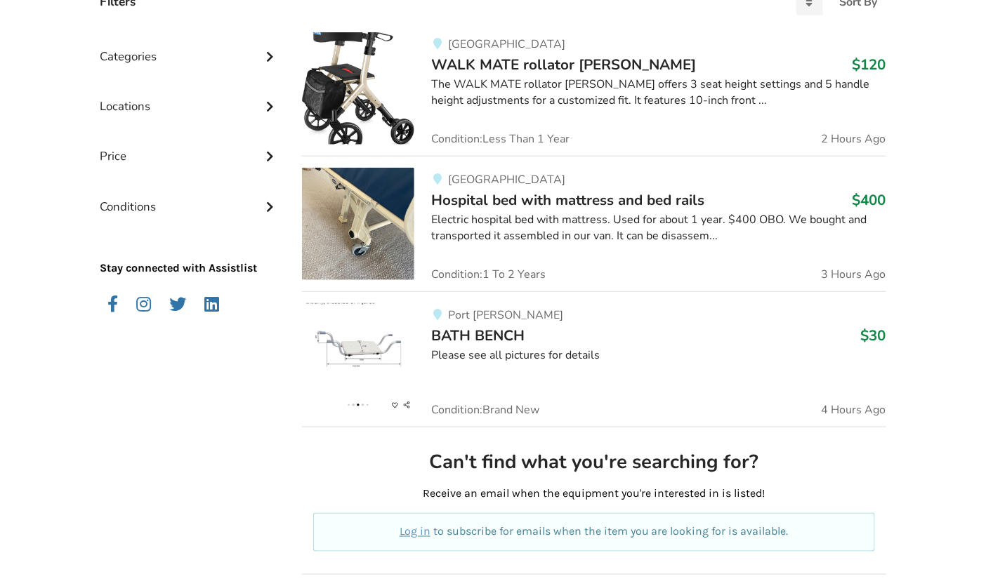
scroll to position [346, 0]
click at [363, 342] on img at bounding box center [358, 359] width 112 height 112
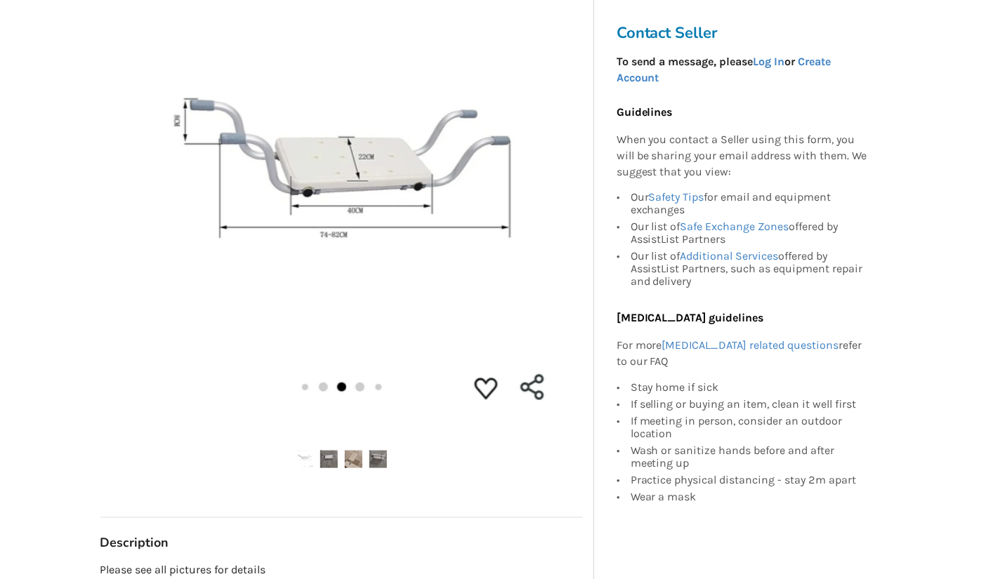
scroll to position [240, 0]
click at [354, 459] on img at bounding box center [354, 460] width 18 height 18
click at [382, 458] on img at bounding box center [378, 460] width 18 height 18
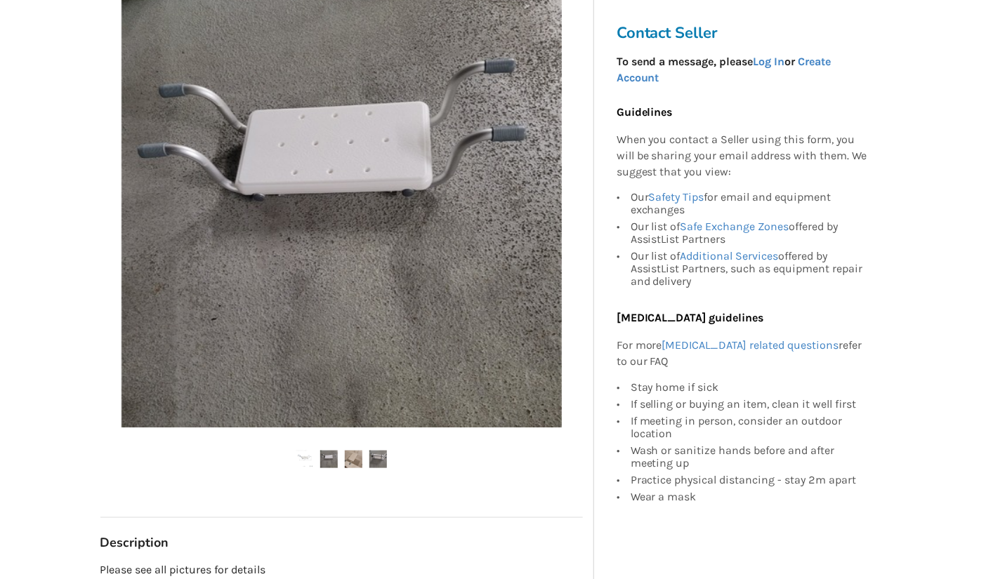
click at [348, 465] on img at bounding box center [354, 460] width 18 height 18
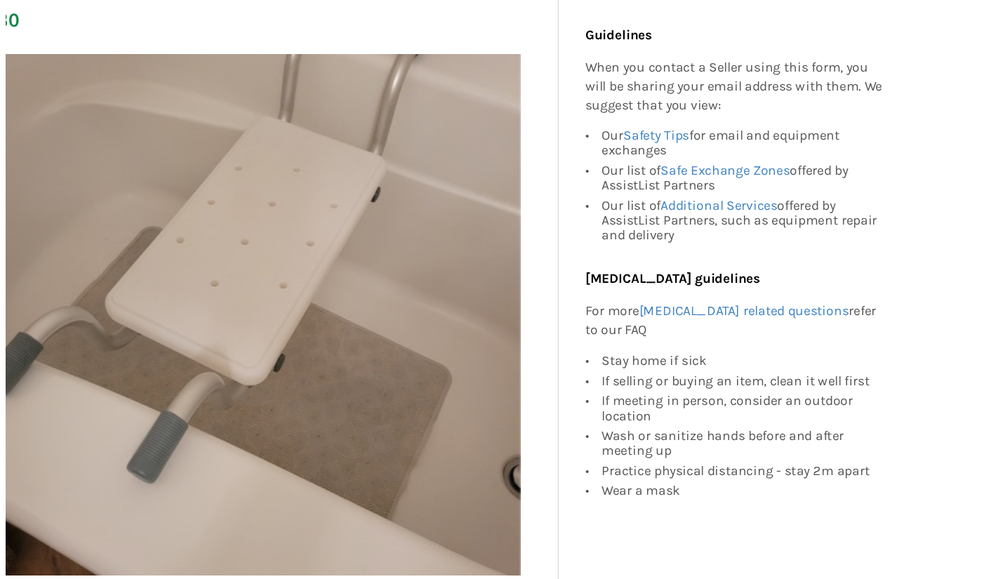
scroll to position [92, 0]
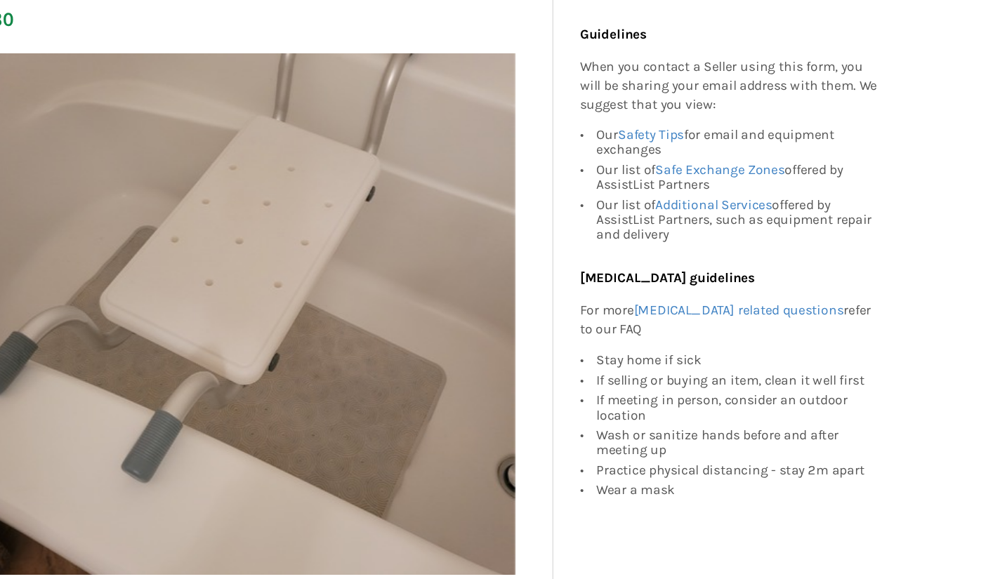
click at [190, 280] on img at bounding box center [341, 355] width 440 height 440
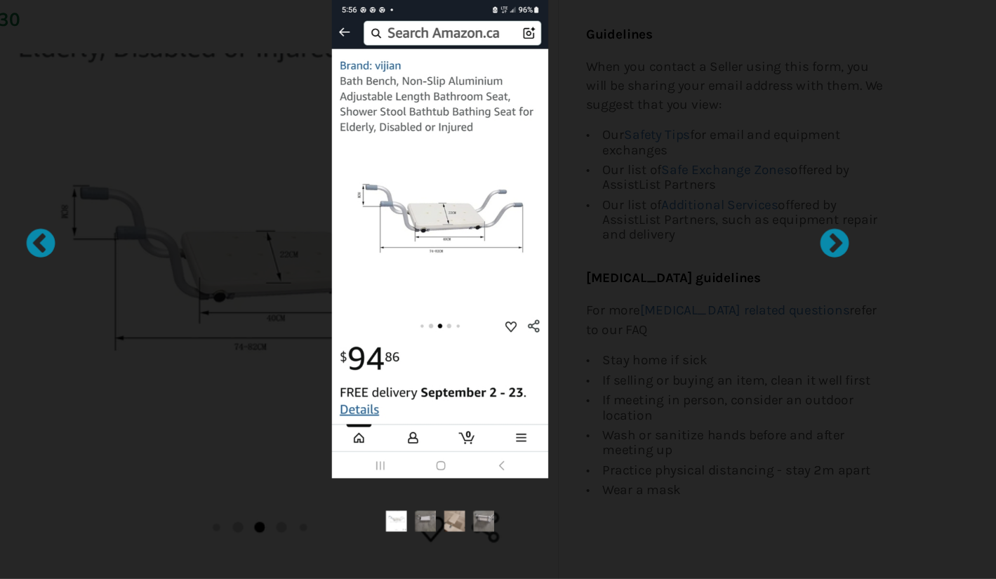
click at [533, 355] on img at bounding box center [498, 291] width 183 height 406
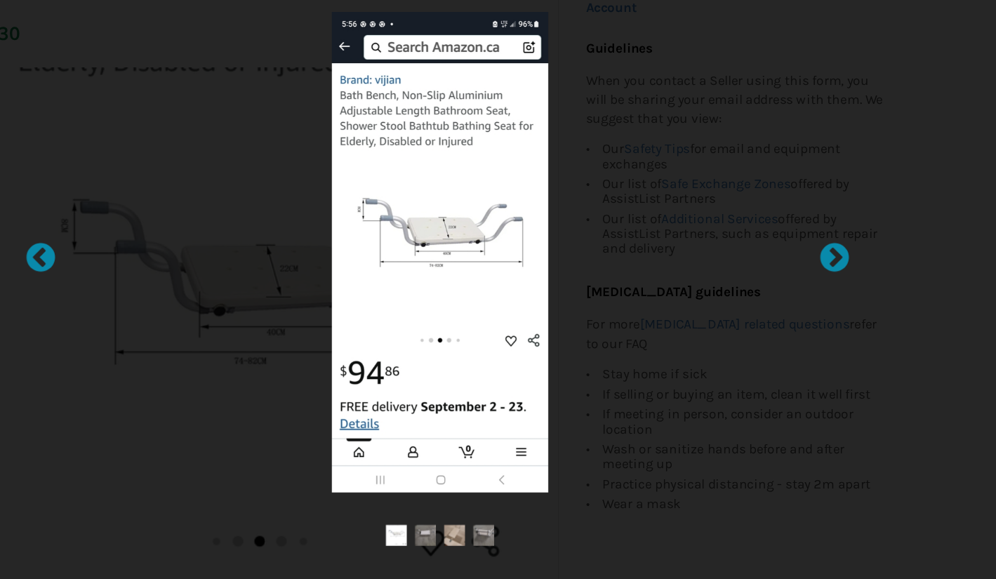
scroll to position [91, 0]
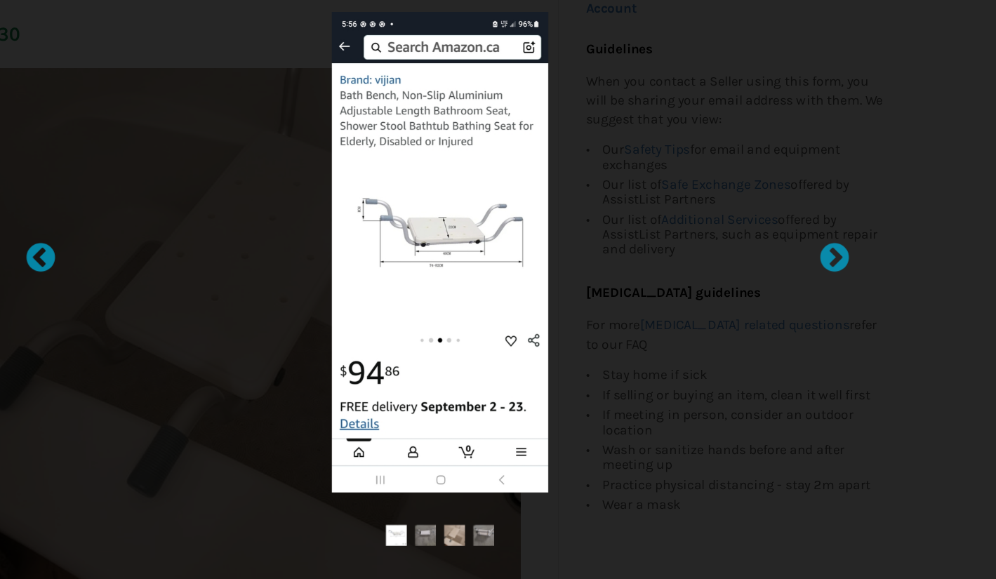
drag, startPoint x: 529, startPoint y: 335, endPoint x: 517, endPoint y: 307, distance: 30.2
click at [517, 307] on img at bounding box center [498, 291] width 183 height 406
click at [501, 238] on img at bounding box center [498, 291] width 183 height 406
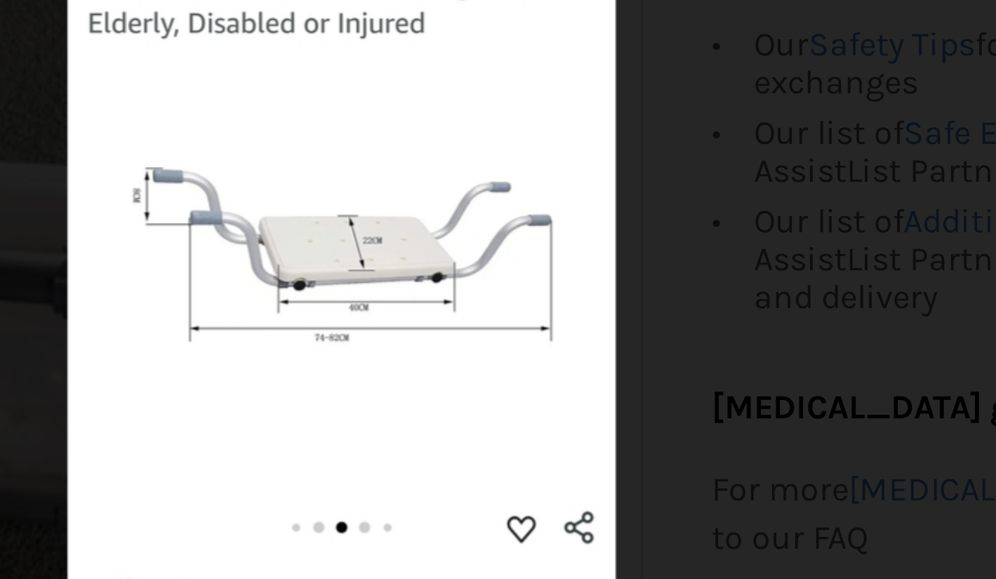
click at [552, 263] on img at bounding box center [498, 291] width 183 height 406
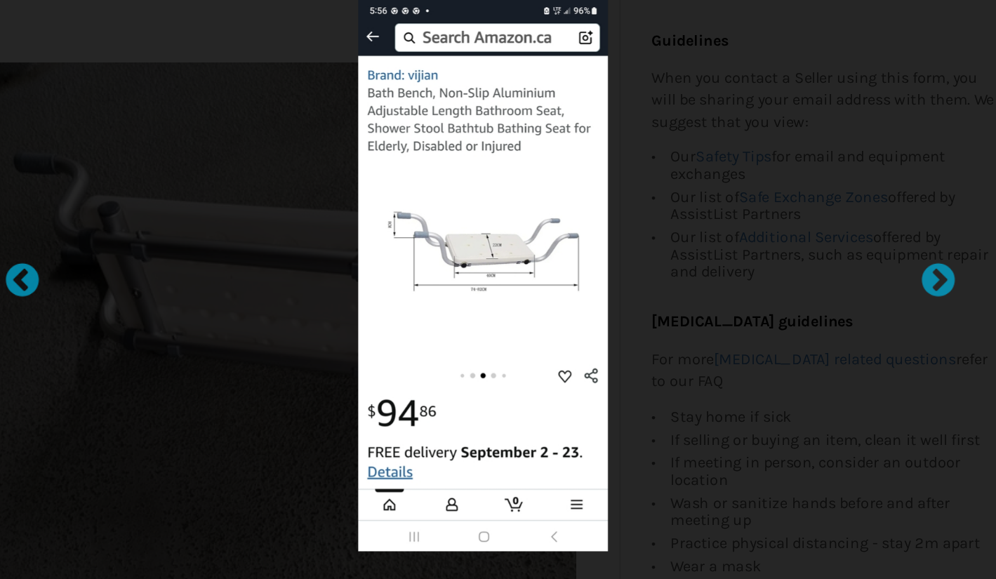
scroll to position [91, 0]
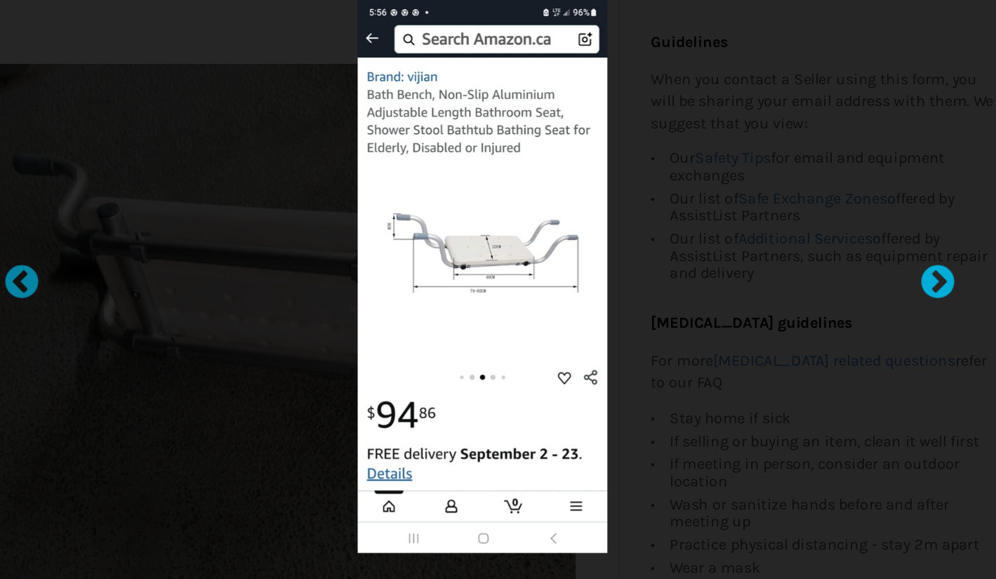
click at [827, 297] on div at bounding box center [824, 290] width 14 height 14
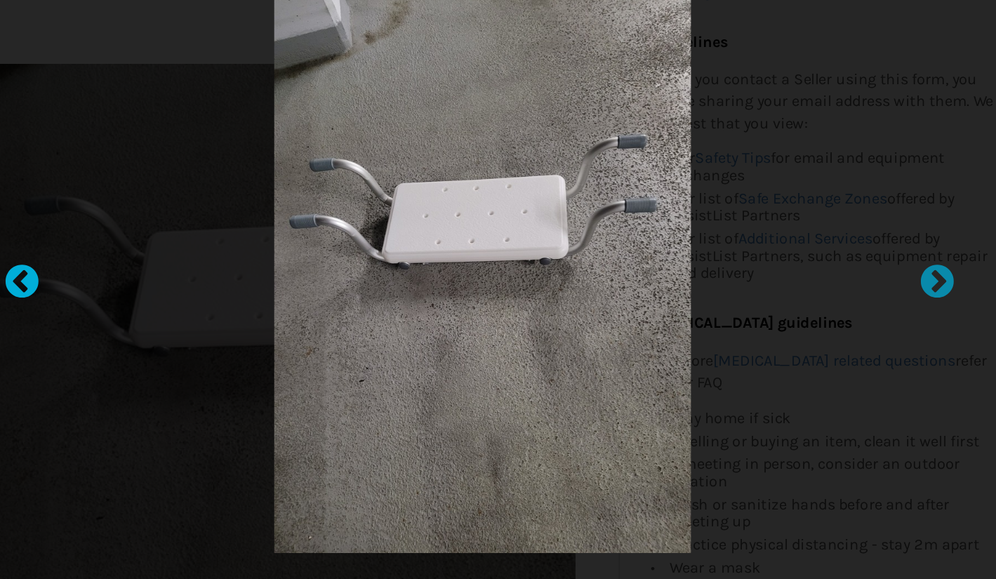
click at [158, 291] on div at bounding box center [154, 290] width 14 height 14
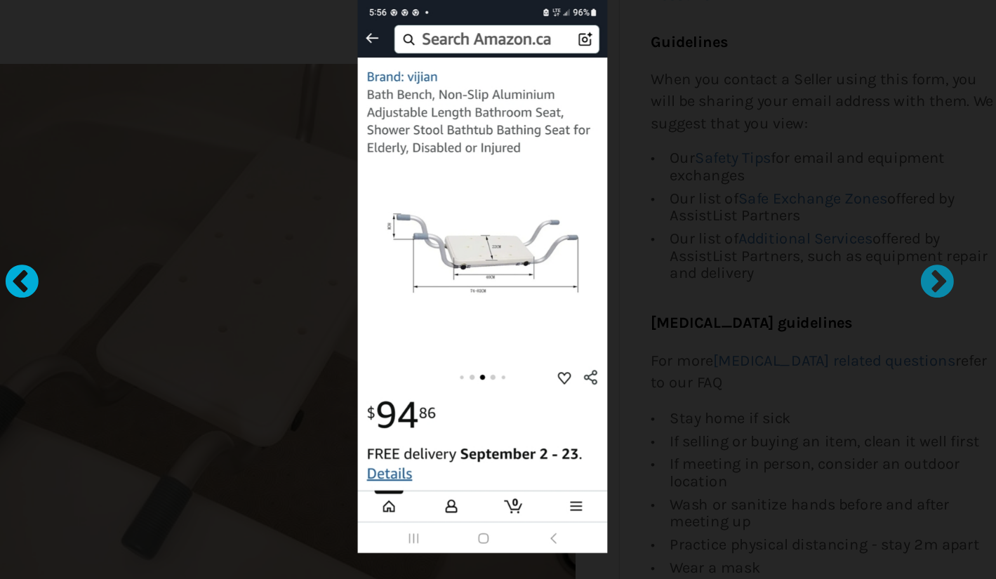
click at [158, 291] on div at bounding box center [154, 290] width 14 height 14
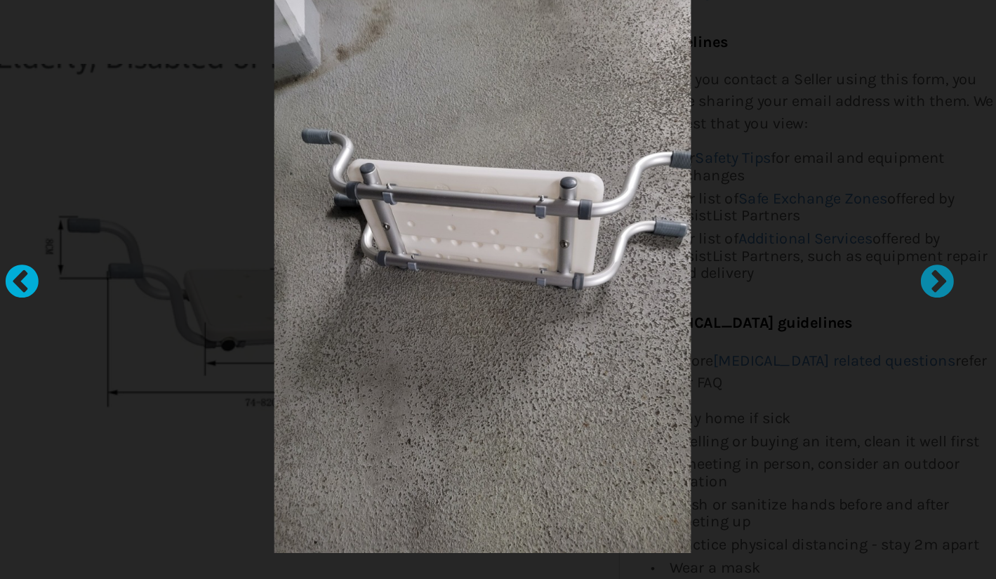
click at [158, 291] on div at bounding box center [154, 290] width 14 height 14
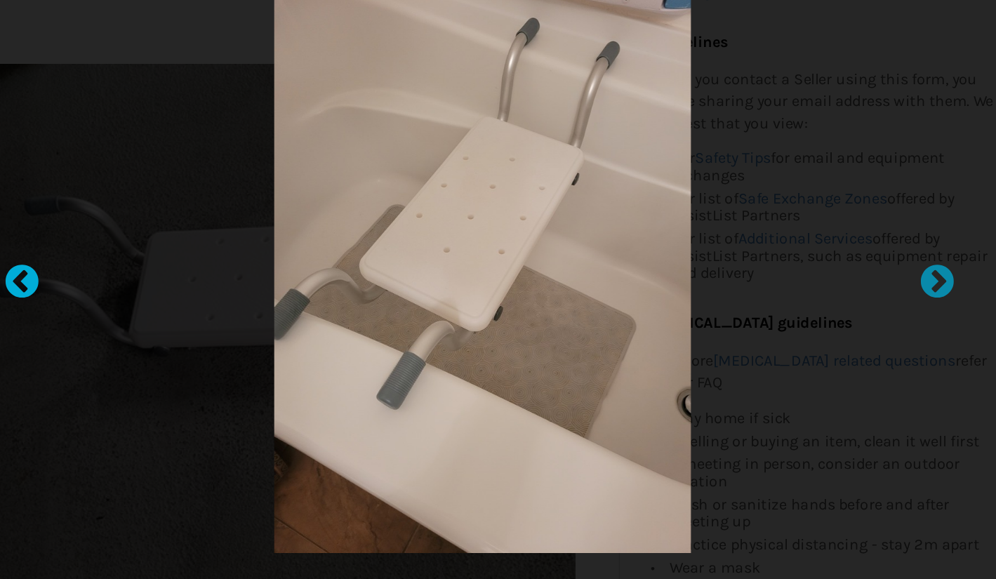
click at [160, 291] on div at bounding box center [154, 290] width 14 height 14
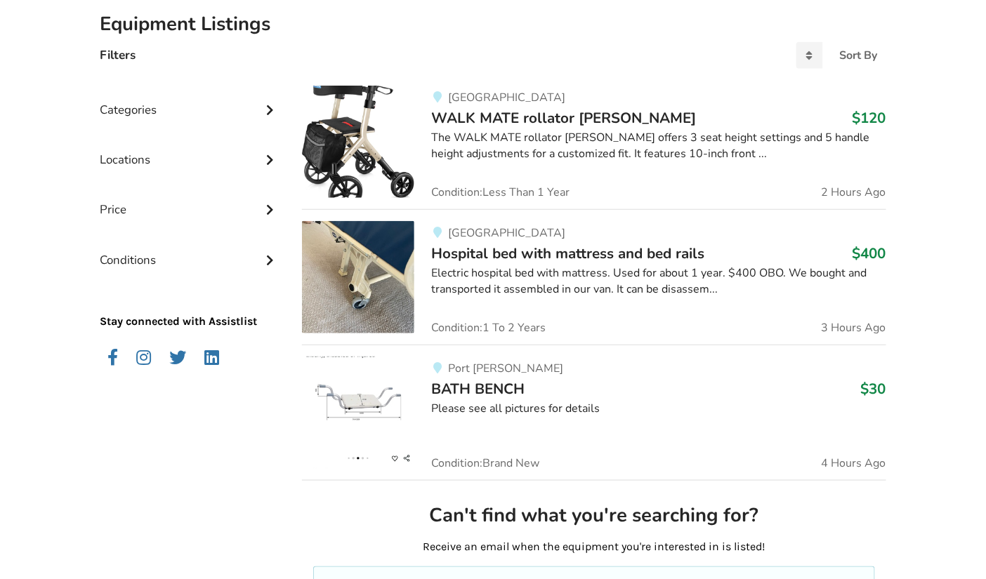
scroll to position [319, 0]
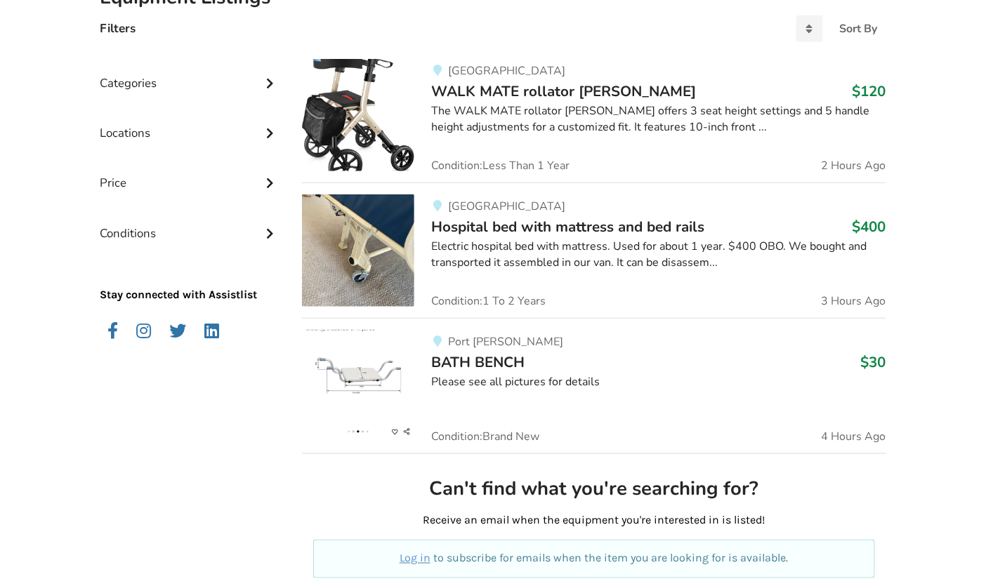
click at [458, 354] on span "BATH BENCH" at bounding box center [477, 362] width 93 height 20
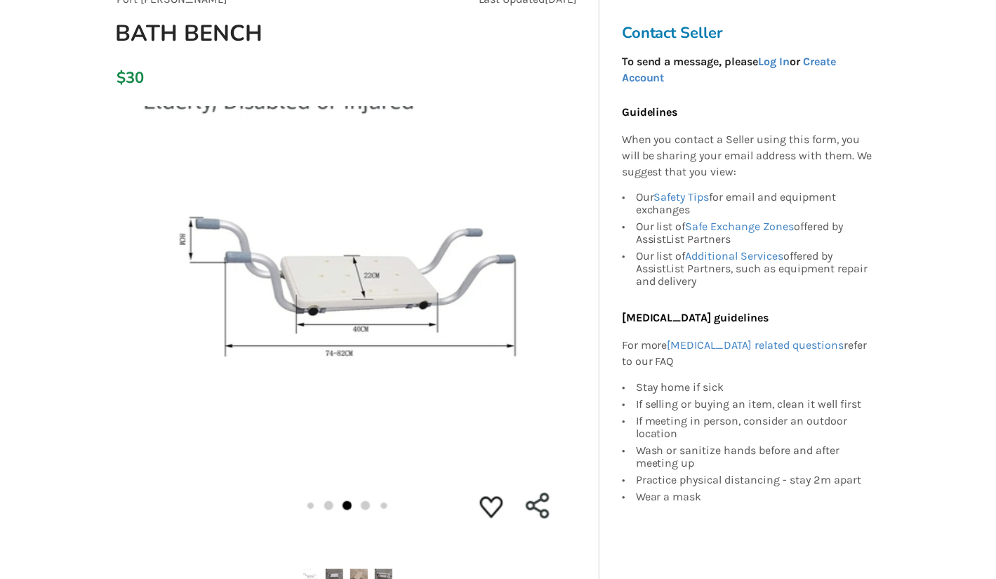
scroll to position [123, 0]
click at [358, 503] on img at bounding box center [341, 325] width 440 height 440
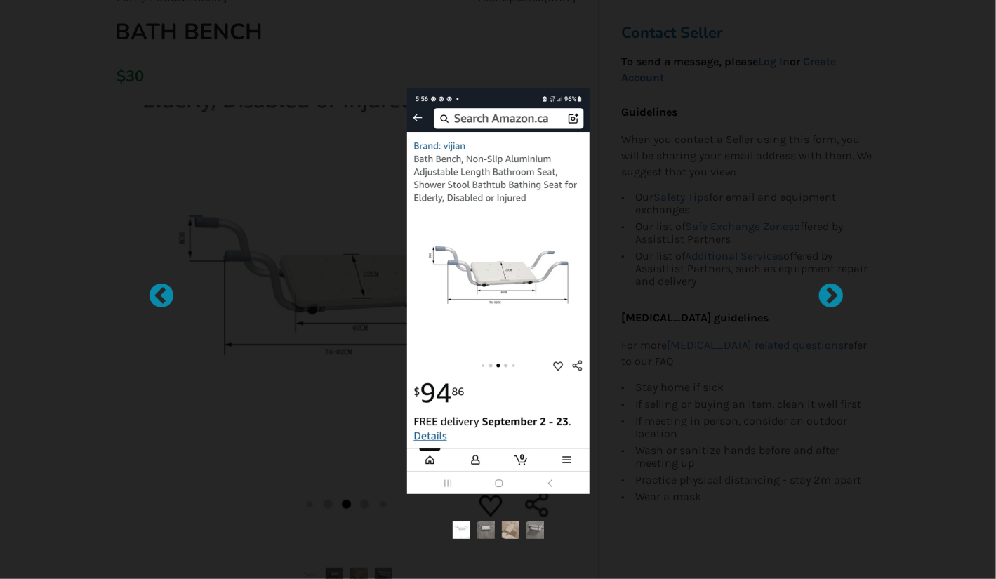
click at [358, 503] on div at bounding box center [499, 290] width 632 height 451
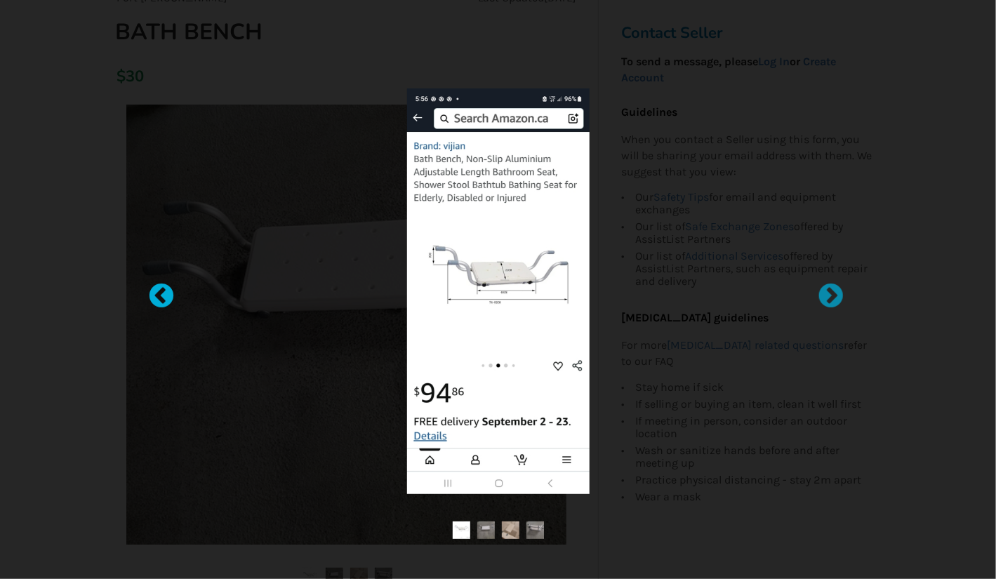
click at [161, 287] on div at bounding box center [154, 290] width 14 height 14
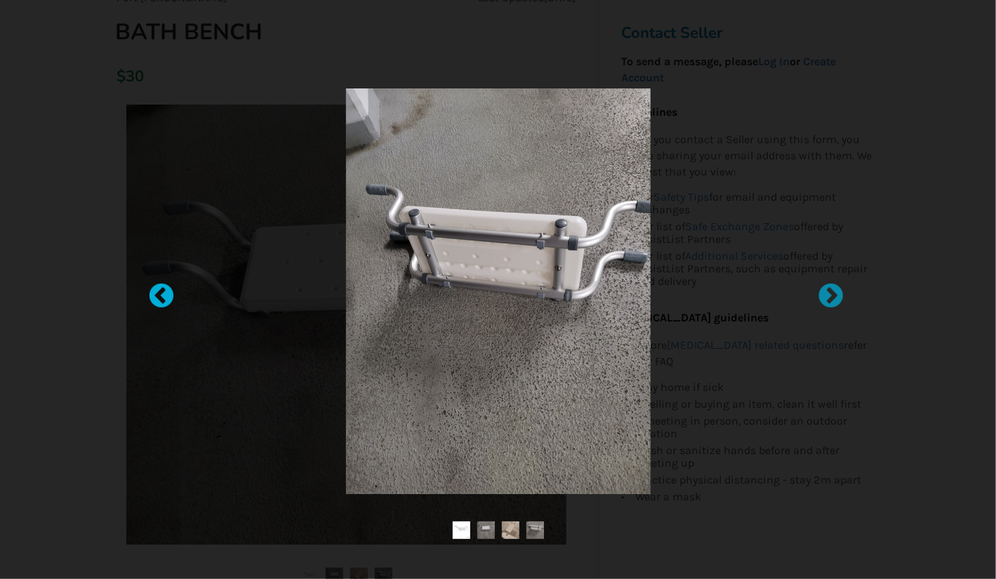
click at [161, 287] on div at bounding box center [154, 290] width 14 height 14
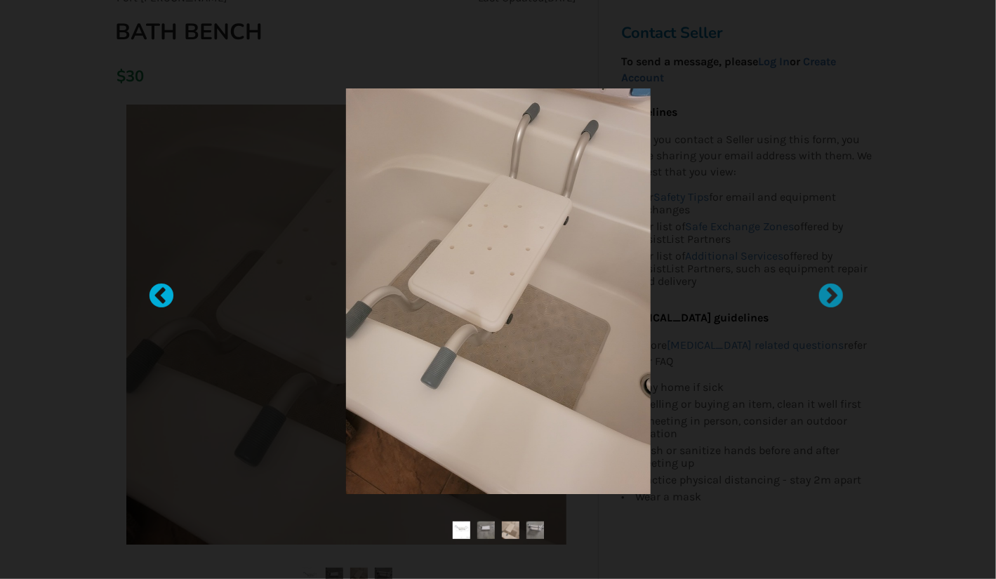
click at [161, 287] on div at bounding box center [154, 290] width 14 height 14
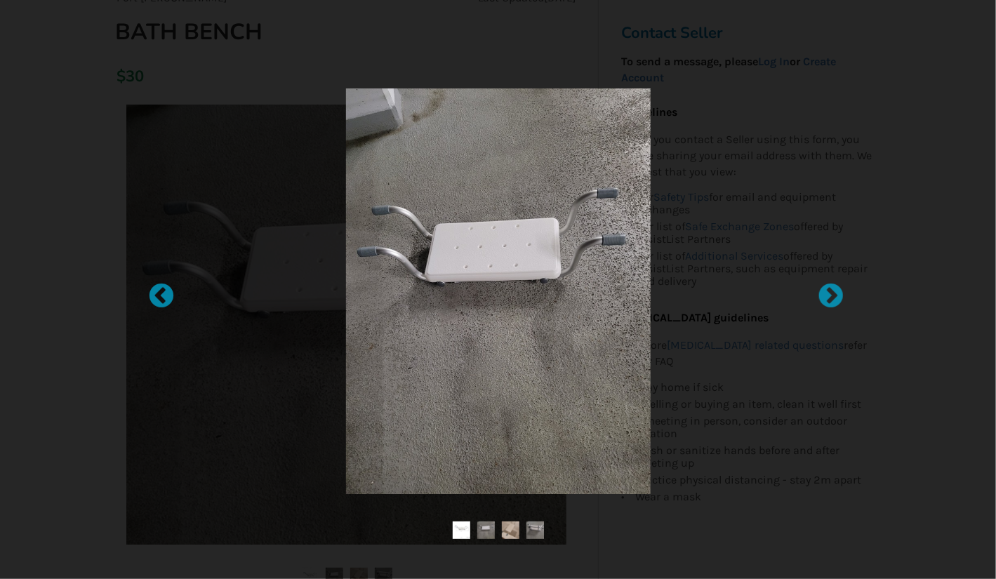
drag, startPoint x: 939, startPoint y: 1, endPoint x: 486, endPoint y: 532, distance: 698.6
click at [486, 532] on img at bounding box center [486, 531] width 18 height 18
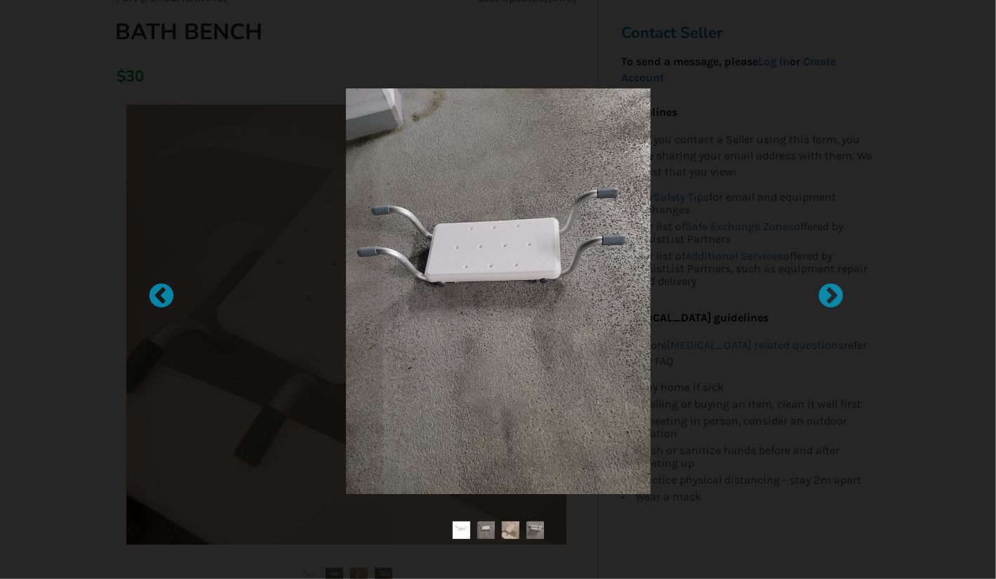
click at [486, 532] on img at bounding box center [486, 531] width 18 height 18
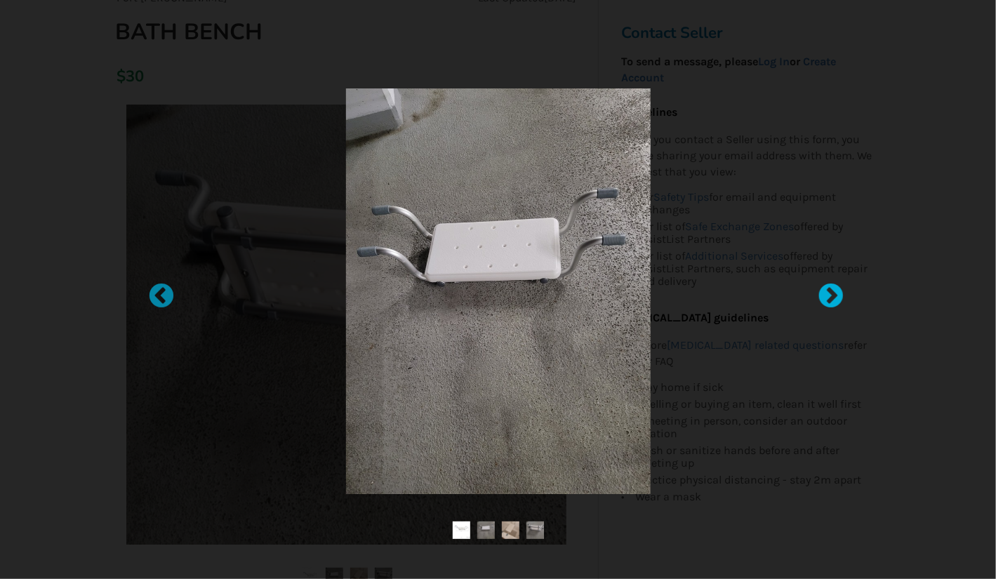
click at [829, 295] on div at bounding box center [824, 290] width 14 height 14
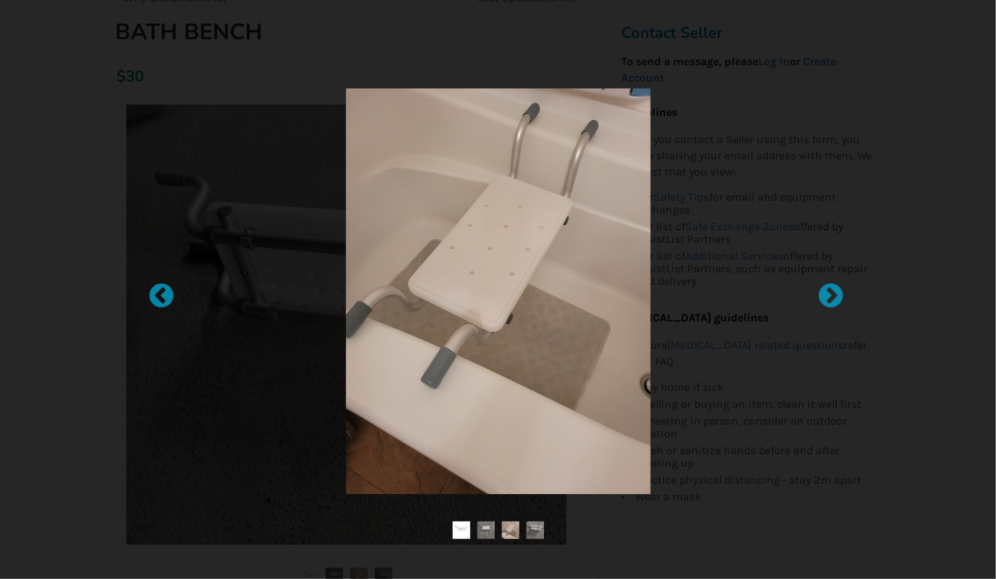
scroll to position [122, 0]
click at [831, 289] on div at bounding box center [824, 290] width 14 height 14
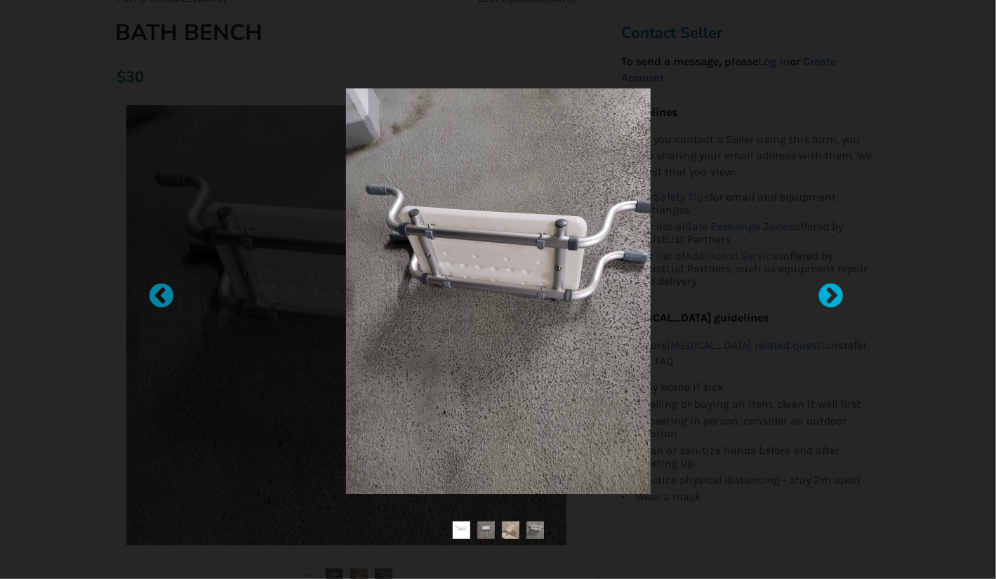
click at [829, 291] on div at bounding box center [824, 290] width 14 height 14
